Goal: Transaction & Acquisition: Download file/media

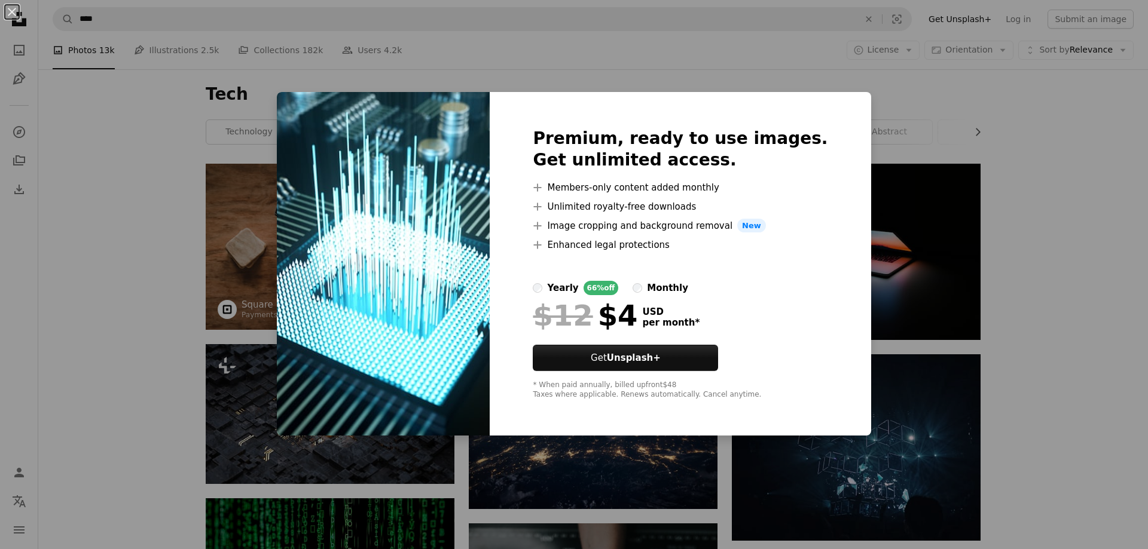
click at [887, 208] on div "An X shape Premium, ready to use images. Get unlimited access. A plus sign Memb…" at bounding box center [574, 274] width 1148 height 549
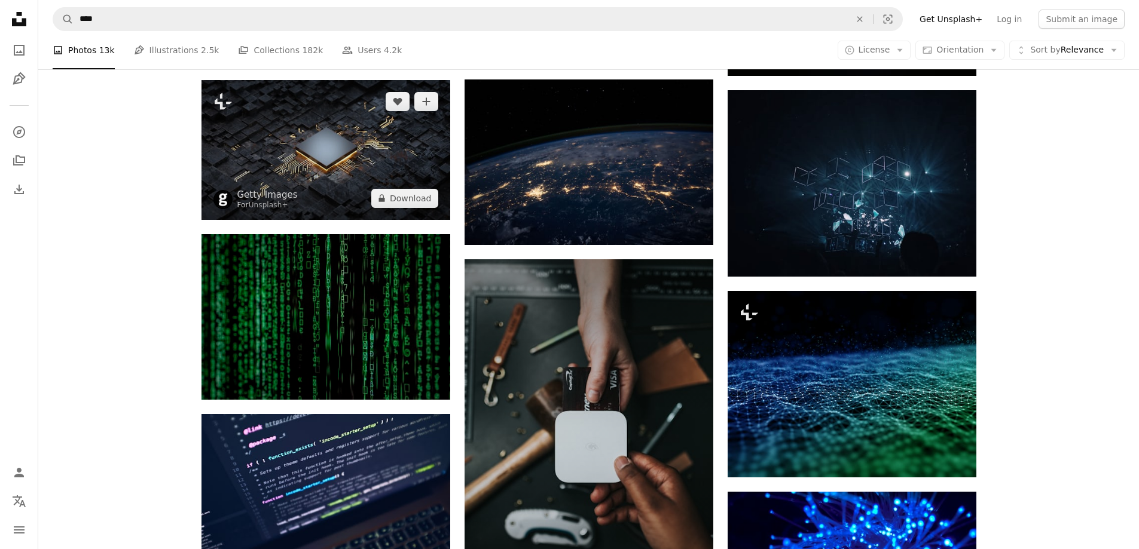
scroll to position [275, 0]
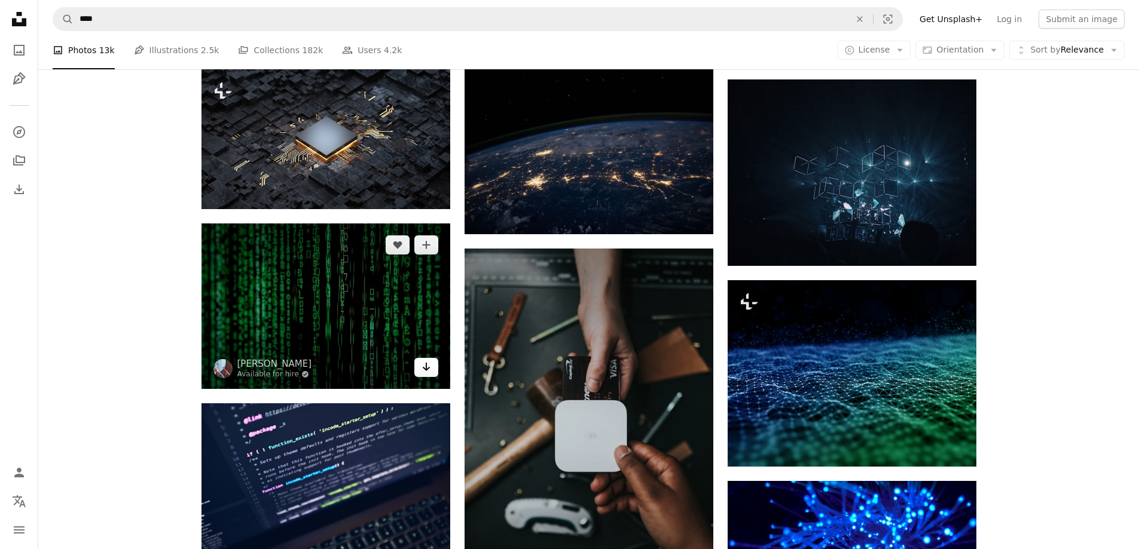
click at [429, 368] on icon "Download" at bounding box center [426, 367] width 8 height 8
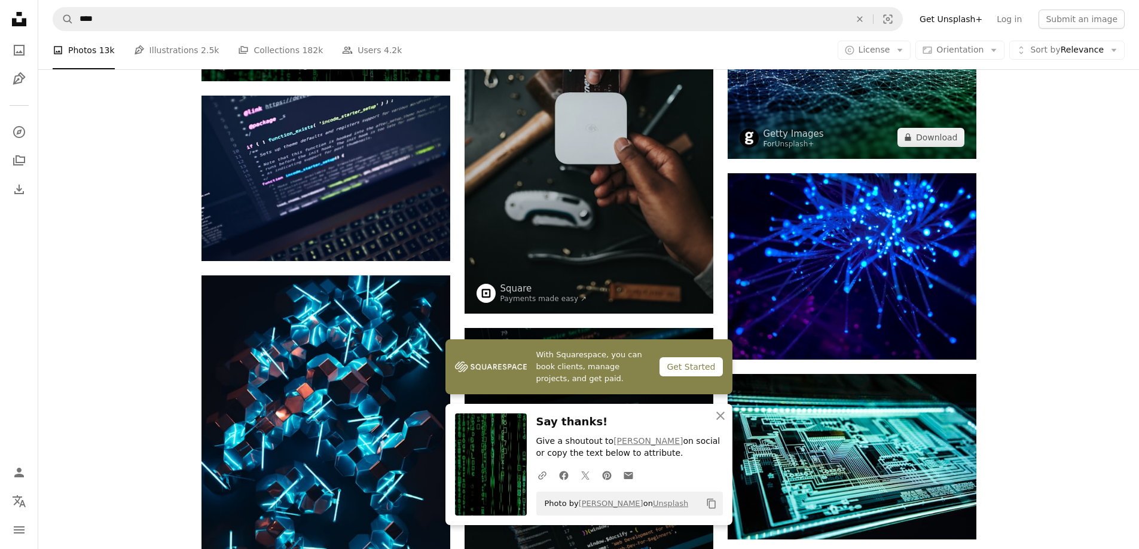
scroll to position [606, 0]
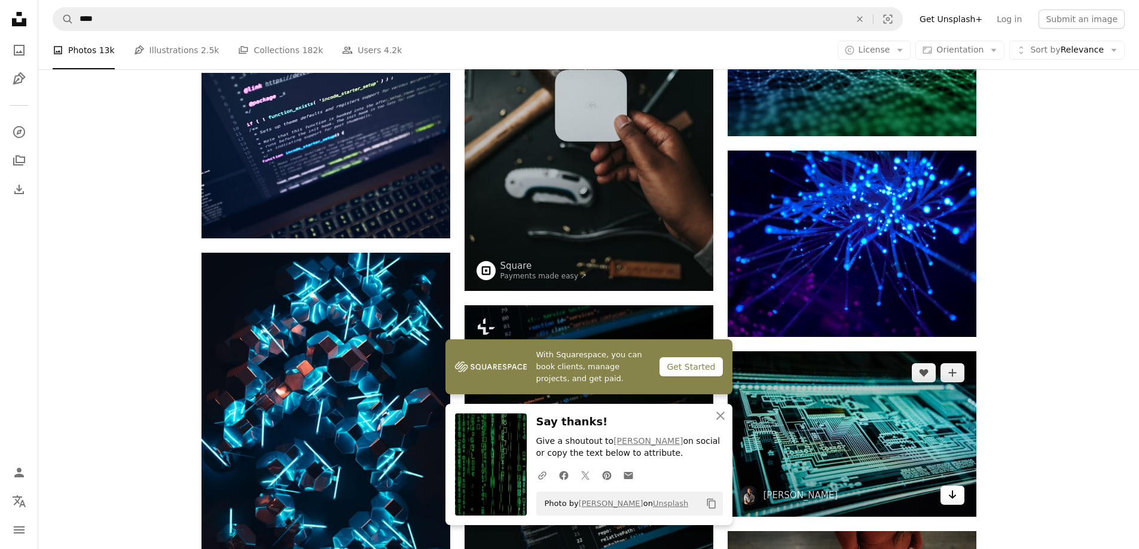
click at [948, 501] on icon "Arrow pointing down" at bounding box center [953, 495] width 10 height 14
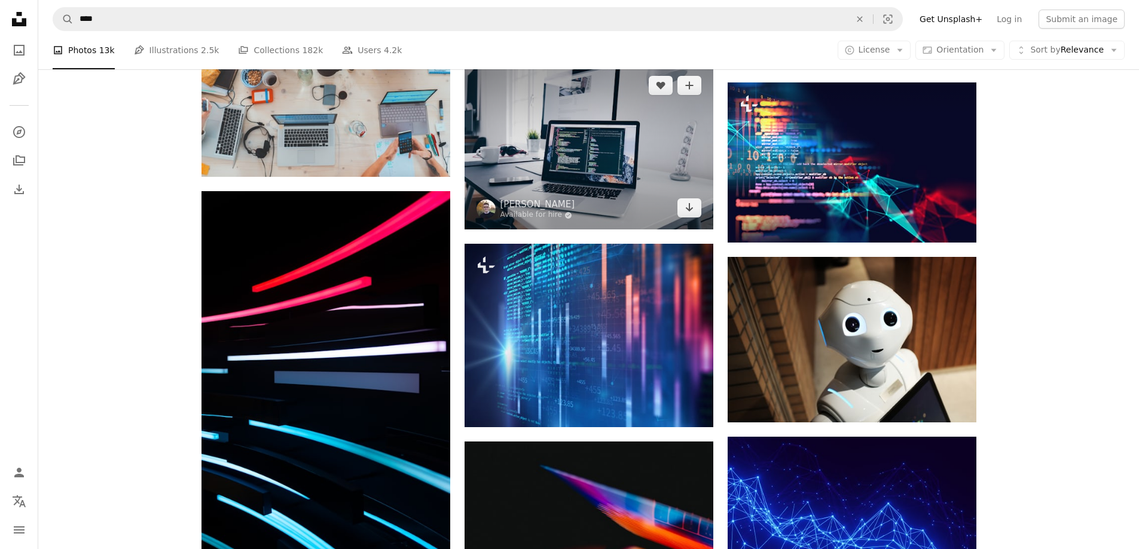
scroll to position [1247, 0]
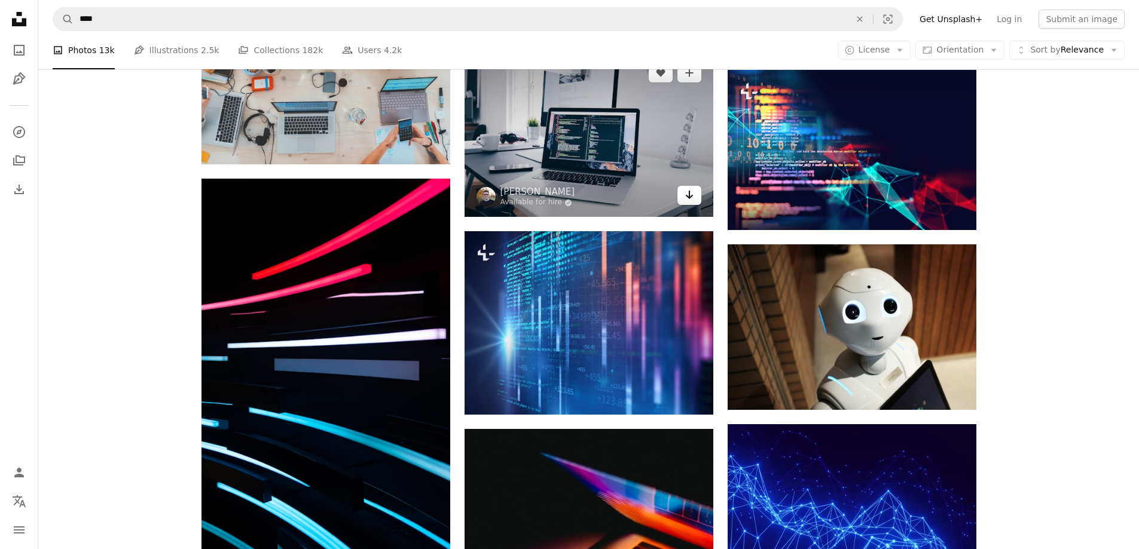
click at [688, 199] on icon "Arrow pointing down" at bounding box center [690, 195] width 10 height 14
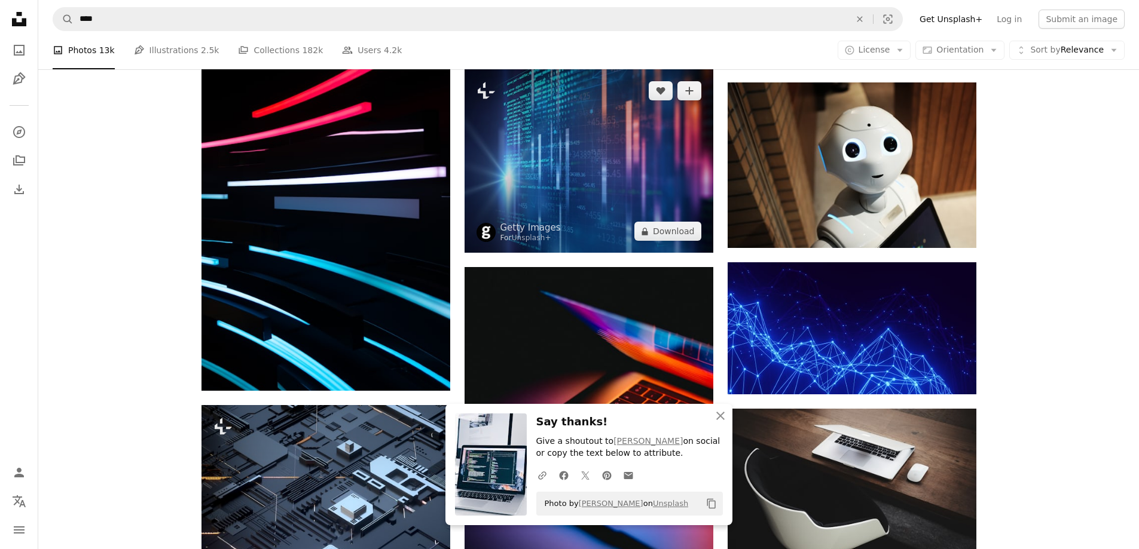
scroll to position [1447, 0]
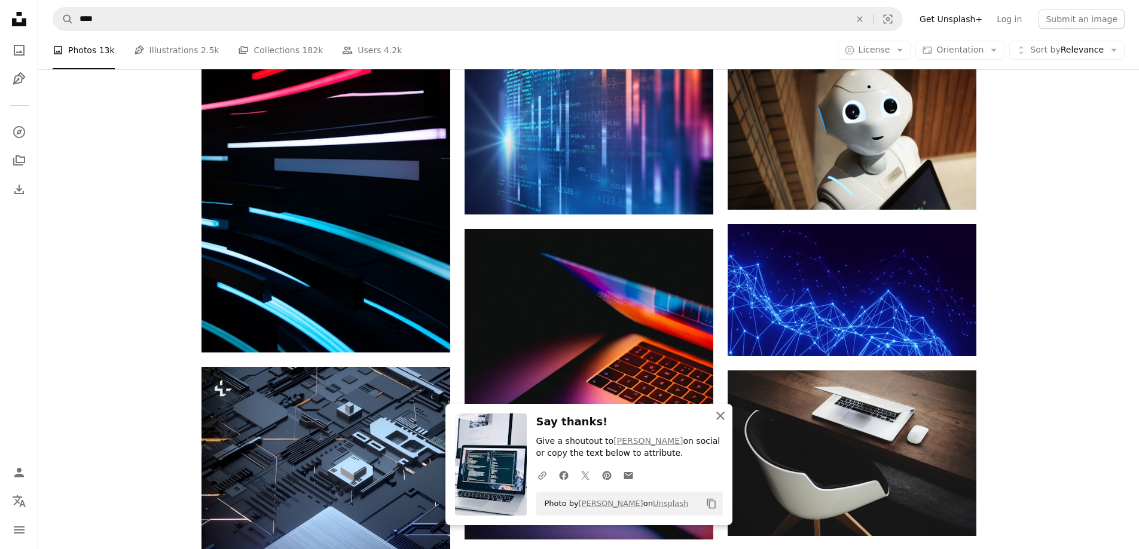
click at [720, 414] on icon "An X shape" at bounding box center [720, 416] width 14 height 14
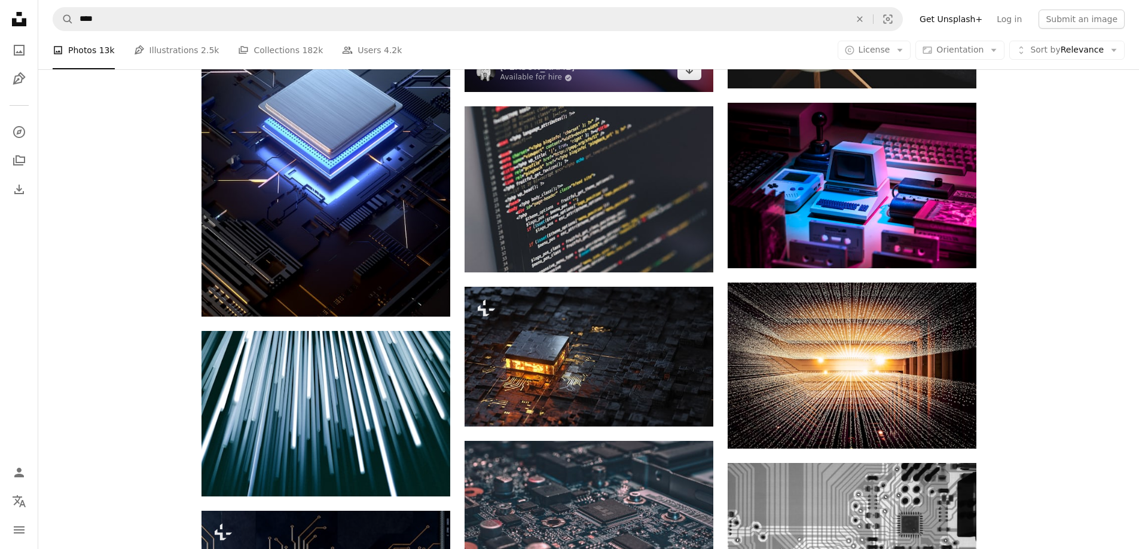
scroll to position [1911, 0]
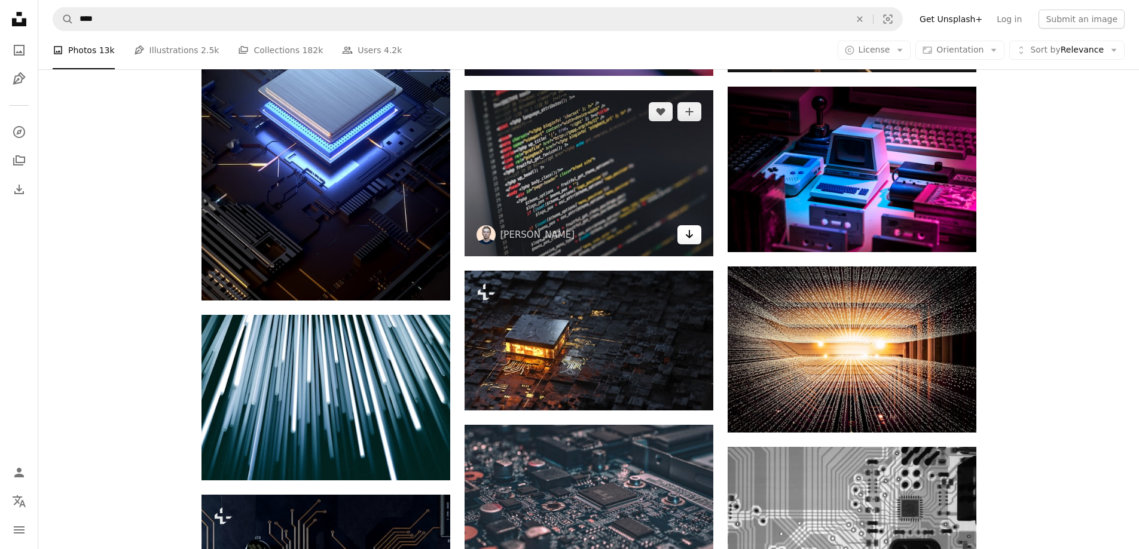
click at [688, 240] on icon "Arrow pointing down" at bounding box center [690, 234] width 10 height 14
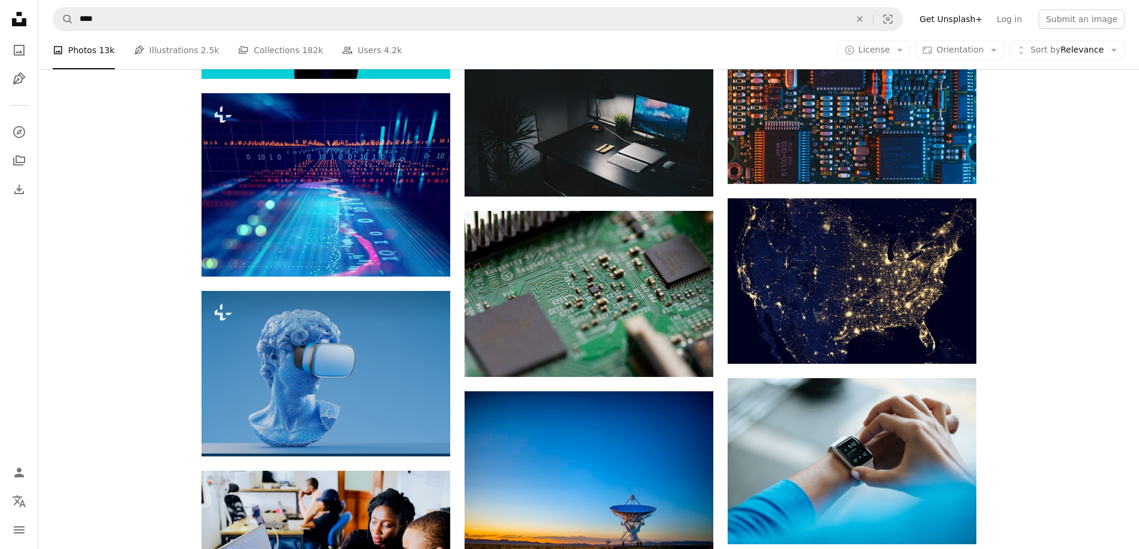
scroll to position [3790, 0]
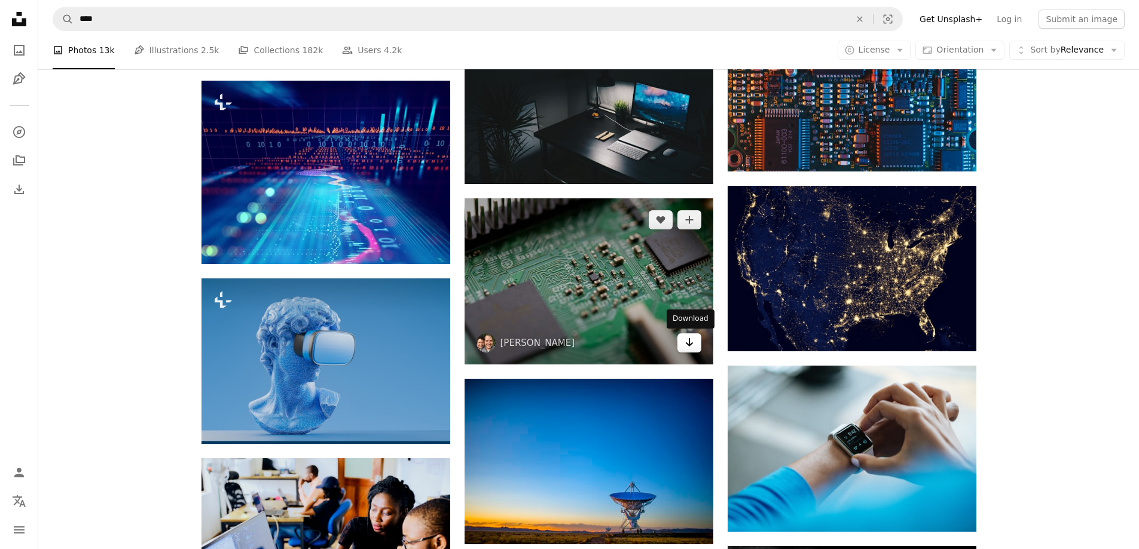
click at [694, 348] on icon "Arrow pointing down" at bounding box center [690, 342] width 10 height 14
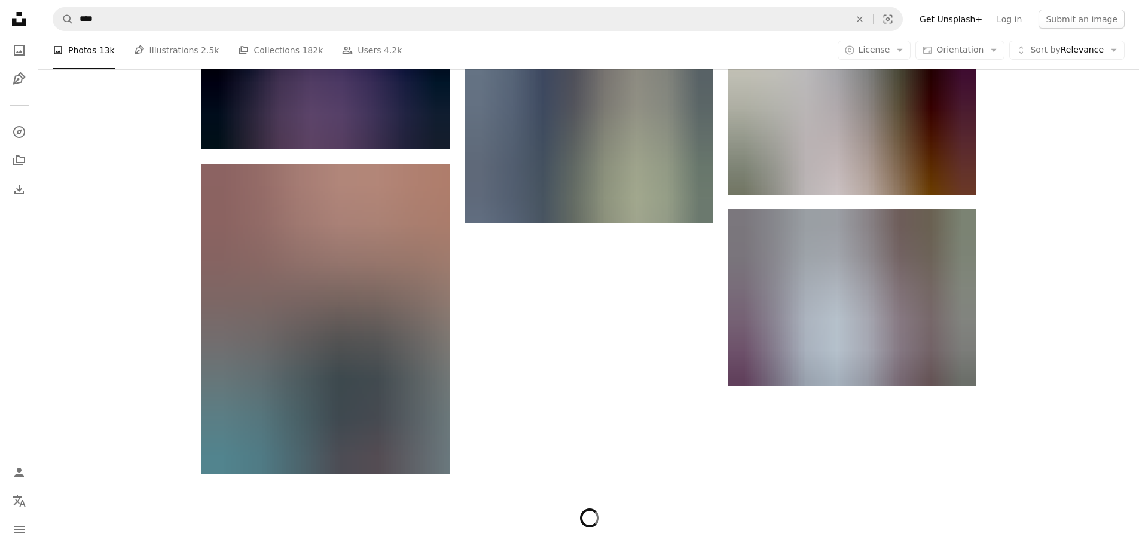
scroll to position [5421, 0]
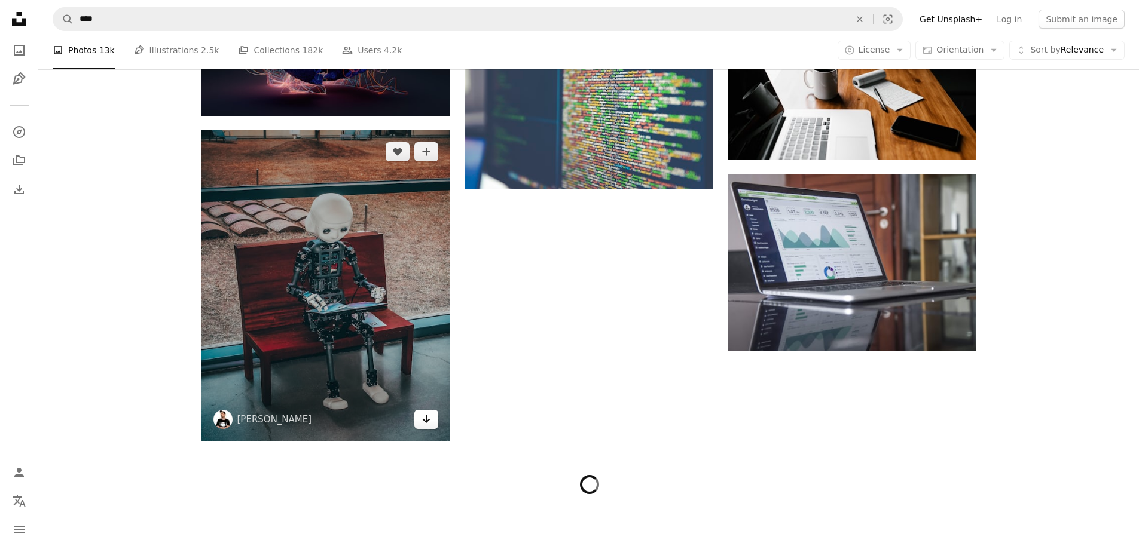
click at [425, 423] on icon "Arrow pointing down" at bounding box center [426, 419] width 10 height 14
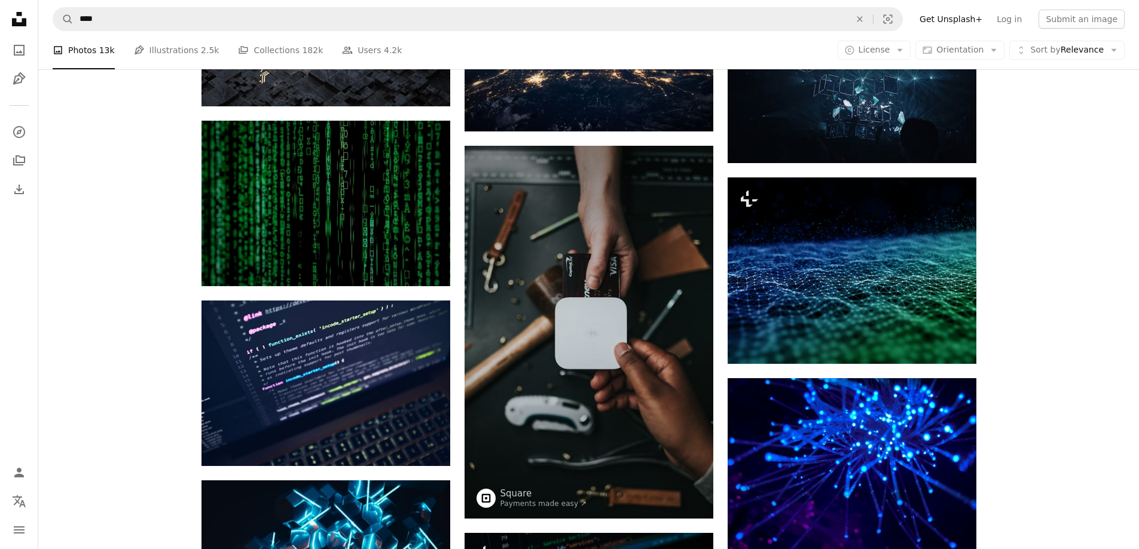
scroll to position [0, 0]
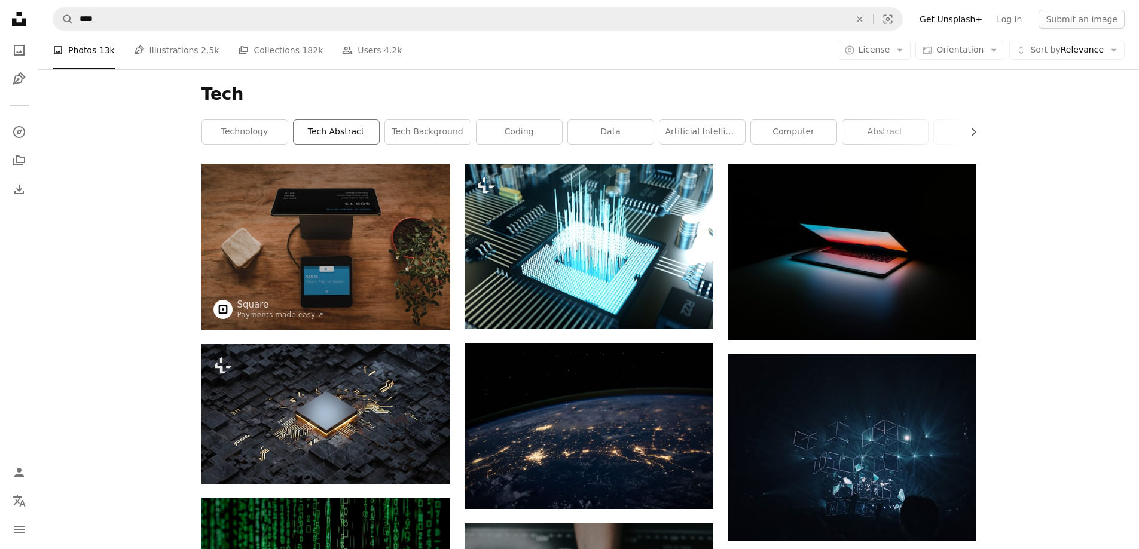
click at [337, 127] on link "tech abstract" at bounding box center [336, 132] width 85 height 24
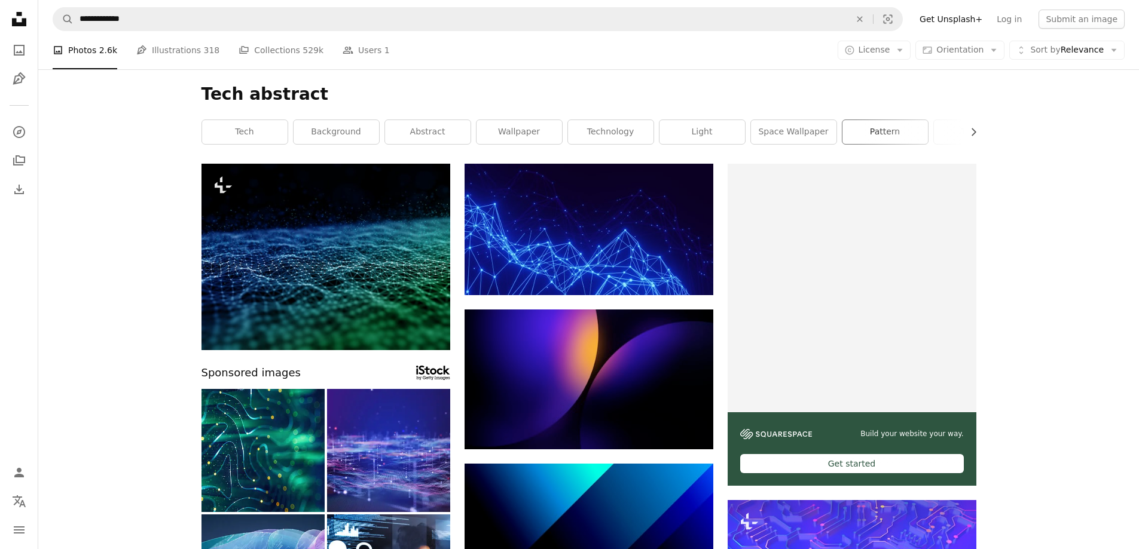
click at [899, 128] on link "pattern" at bounding box center [884, 132] width 85 height 24
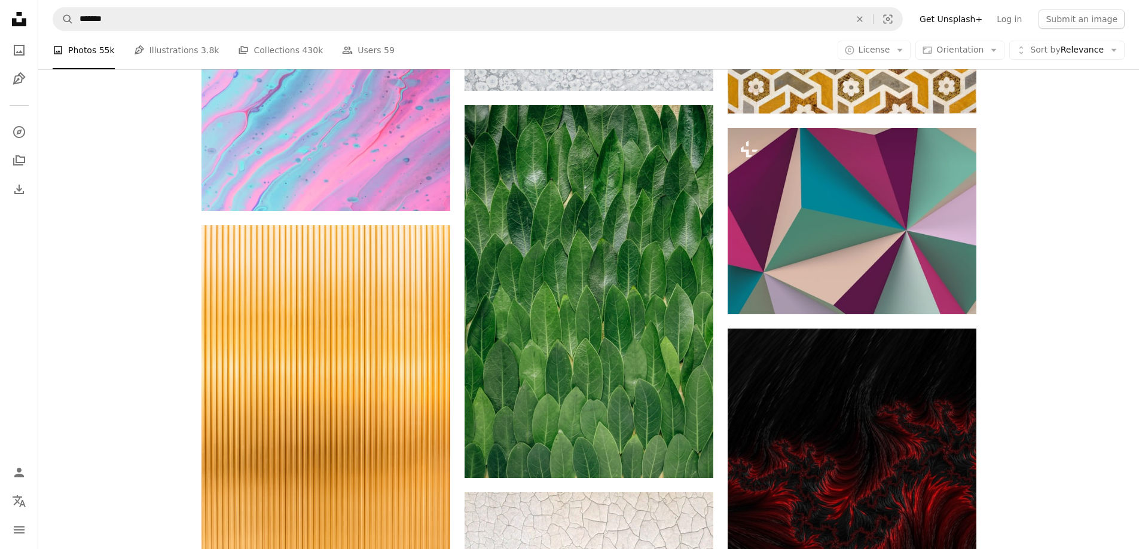
scroll to position [1908, 0]
